Goal: Task Accomplishment & Management: Manage account settings

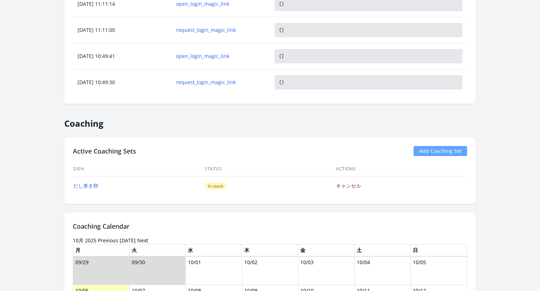
scroll to position [615, 0]
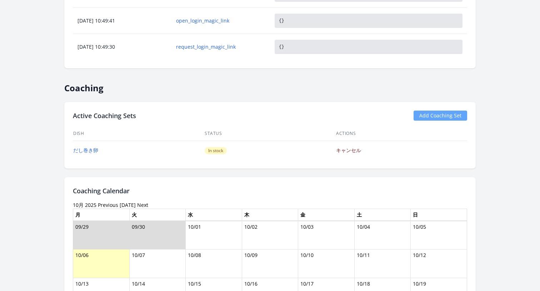
click at [346, 148] on link "キャンセル" at bounding box center [348, 150] width 25 height 7
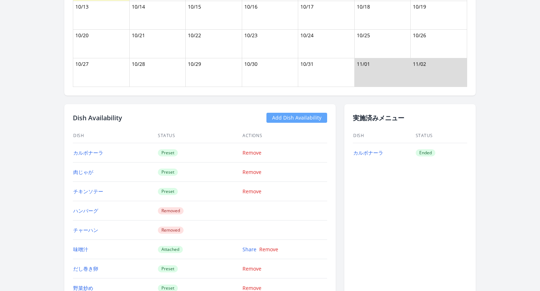
scroll to position [1070, 0]
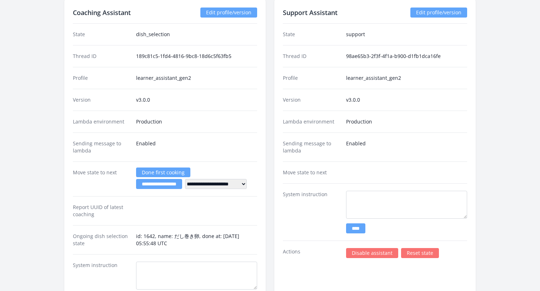
scroll to position [1440, 0]
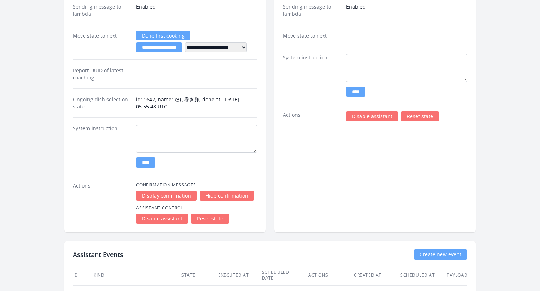
click at [210, 221] on link "Reset state" at bounding box center [210, 218] width 38 height 10
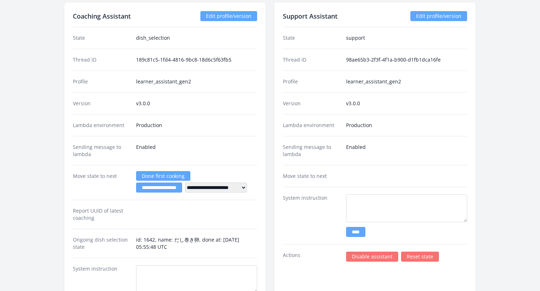
scroll to position [1198, 0]
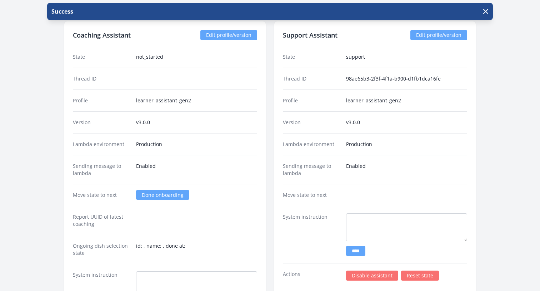
scroll to position [1288, 0]
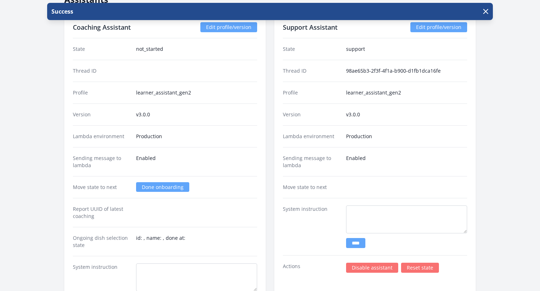
click at [152, 187] on link "Done onboarding" at bounding box center [162, 187] width 53 height 10
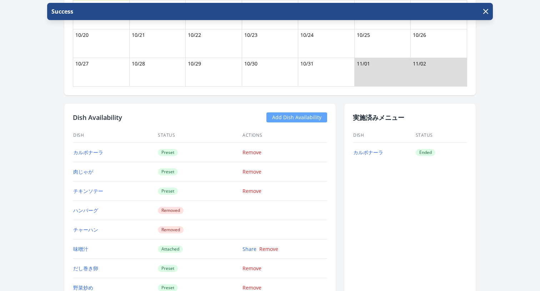
scroll to position [878, 0]
click at [442, 144] on td "Ended" at bounding box center [442, 151] width 52 height 19
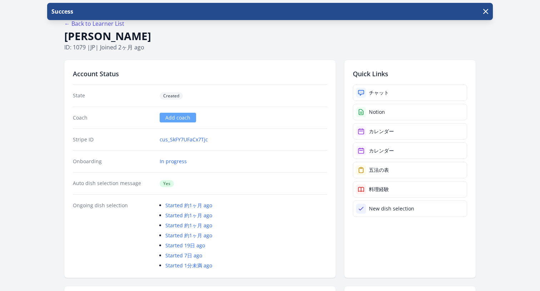
scroll to position [0, 0]
